Goal: Task Accomplishment & Management: Use online tool/utility

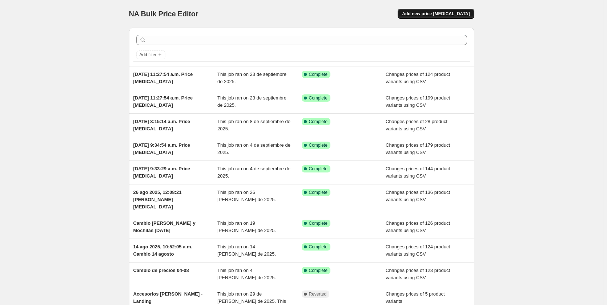
click at [458, 17] on button "Add new price [MEDICAL_DATA]" at bounding box center [436, 14] width 76 height 10
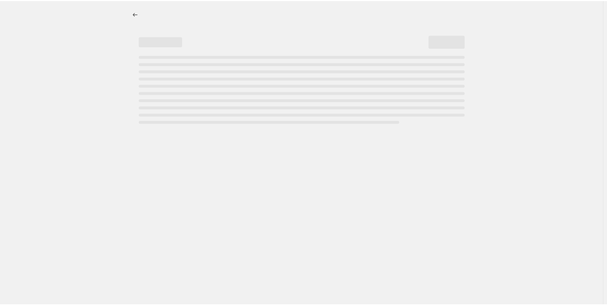
select select "percentage"
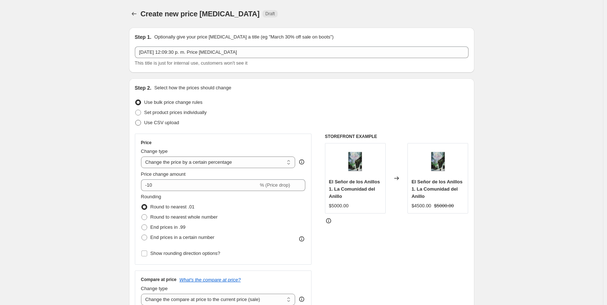
click at [141, 122] on span at bounding box center [138, 123] width 6 height 6
click at [136, 120] on input "Use CSV upload" at bounding box center [135, 120] width 0 height 0
radio input "true"
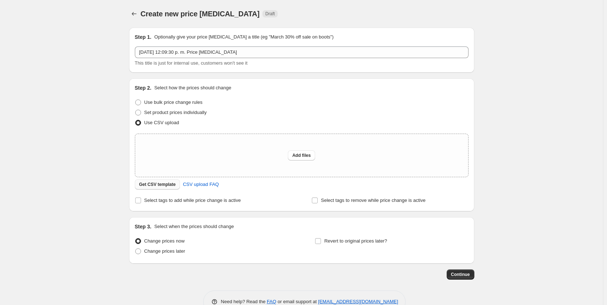
click at [150, 186] on span "Get CSV template" at bounding box center [157, 185] width 37 height 6
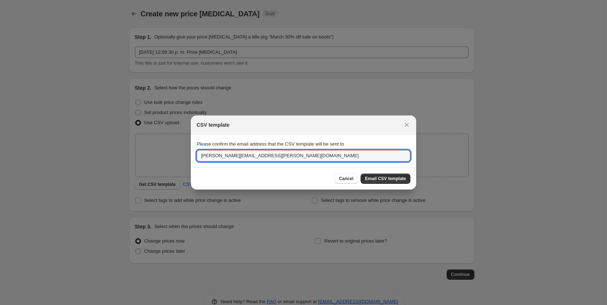
drag, startPoint x: 216, startPoint y: 157, endPoint x: 193, endPoint y: 158, distance: 23.3
click at [193, 158] on section "Please confirm the email address that the CSV template will be sent to [PERSON_…" at bounding box center [303, 151] width 225 height 33
drag, startPoint x: 242, startPoint y: 155, endPoint x: 193, endPoint y: 158, distance: 49.9
click at [193, 158] on section "Please confirm the email address that the CSV template will be sent to [PERSON_…" at bounding box center [303, 151] width 225 height 33
click at [211, 156] on input "[DOMAIN_NAME]" at bounding box center [304, 156] width 214 height 12
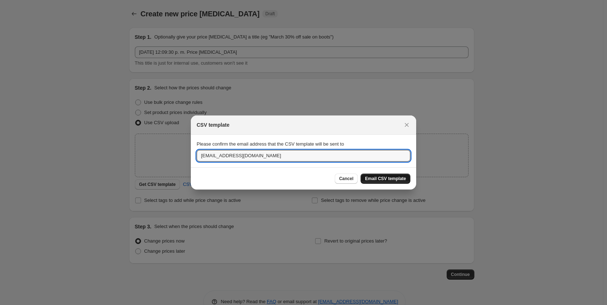
type input "[EMAIL_ADDRESS][DOMAIN_NAME]"
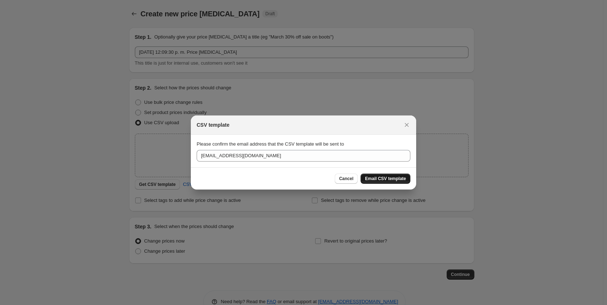
click at [398, 180] on span "Email CSV template" at bounding box center [385, 179] width 41 height 6
